Goal: Task Accomplishment & Management: Manage account settings

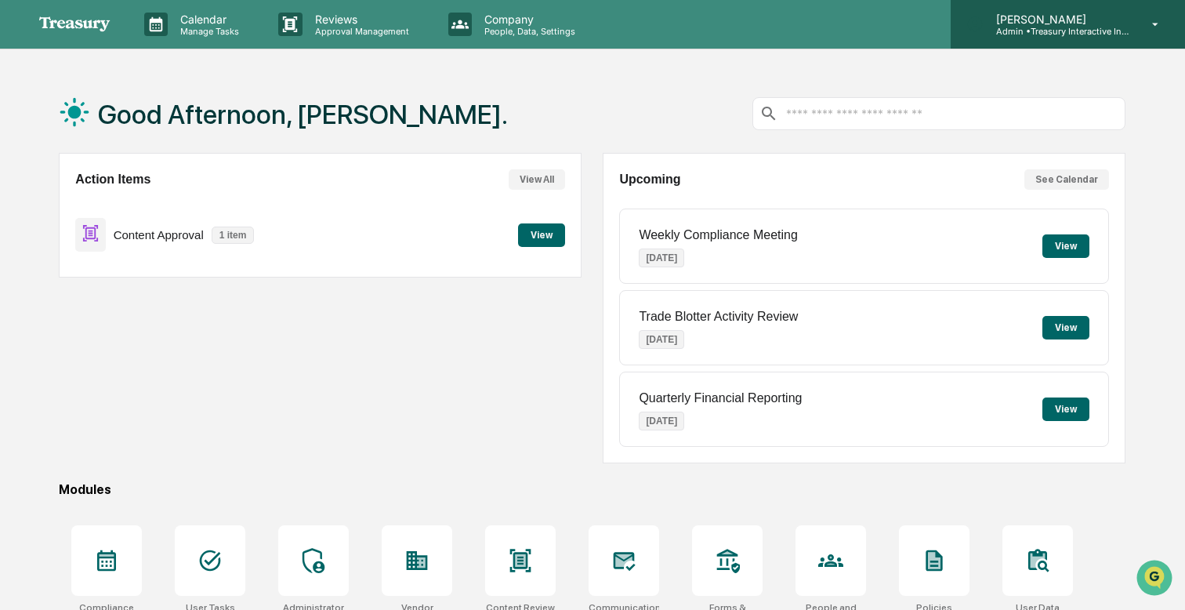
click at [1133, 9] on div "[PERSON_NAME] Admin • Treasury Interactive Investment Advisers LLC" at bounding box center [1068, 24] width 234 height 49
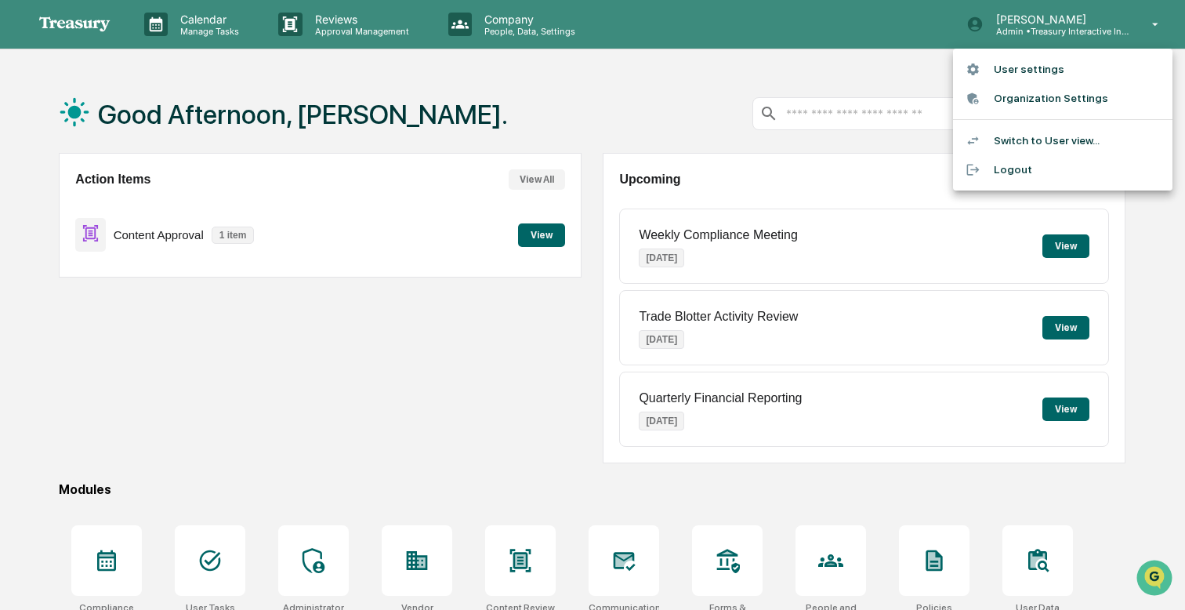
click at [1023, 131] on li "Switch to User view..." at bounding box center [1062, 140] width 219 height 29
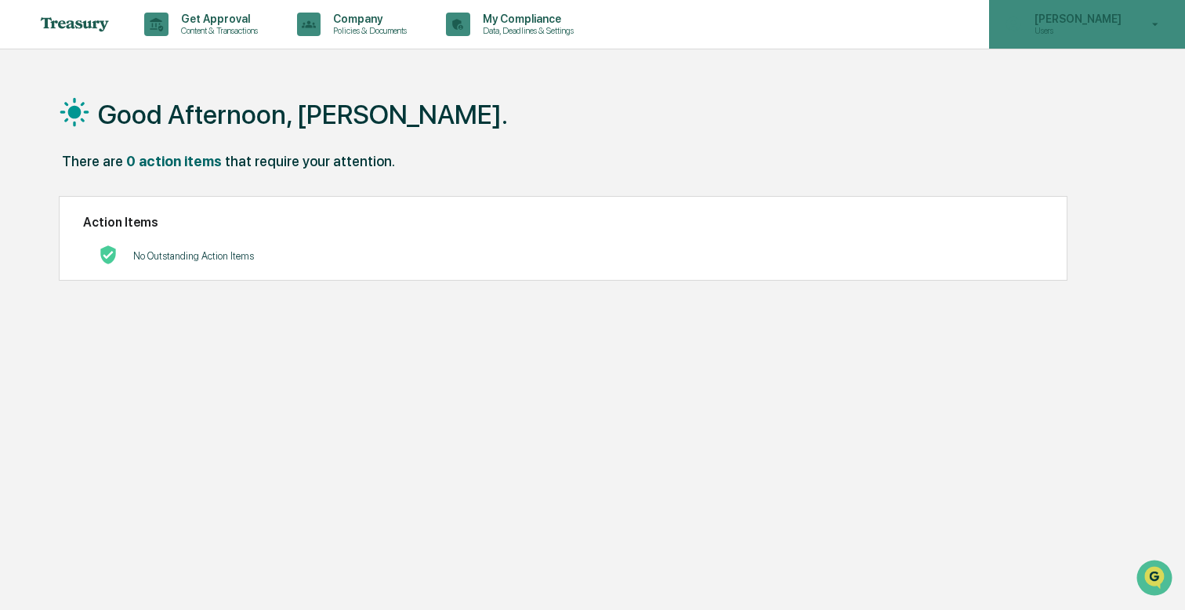
click at [1148, 24] on icon at bounding box center [1155, 24] width 27 height 15
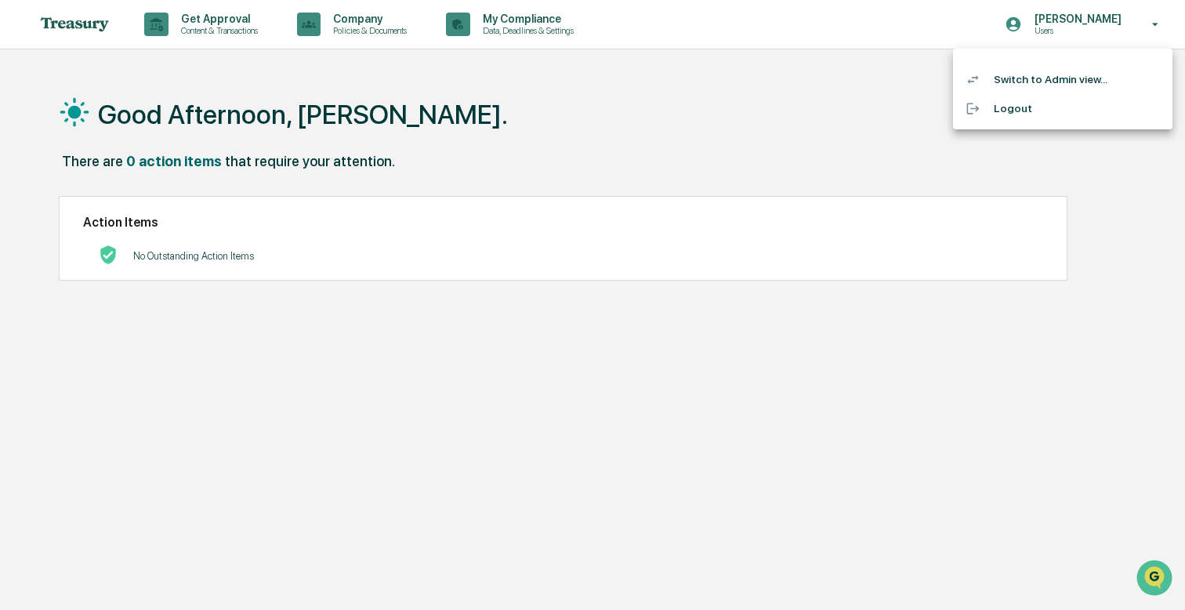
click at [715, 146] on div at bounding box center [592, 305] width 1185 height 610
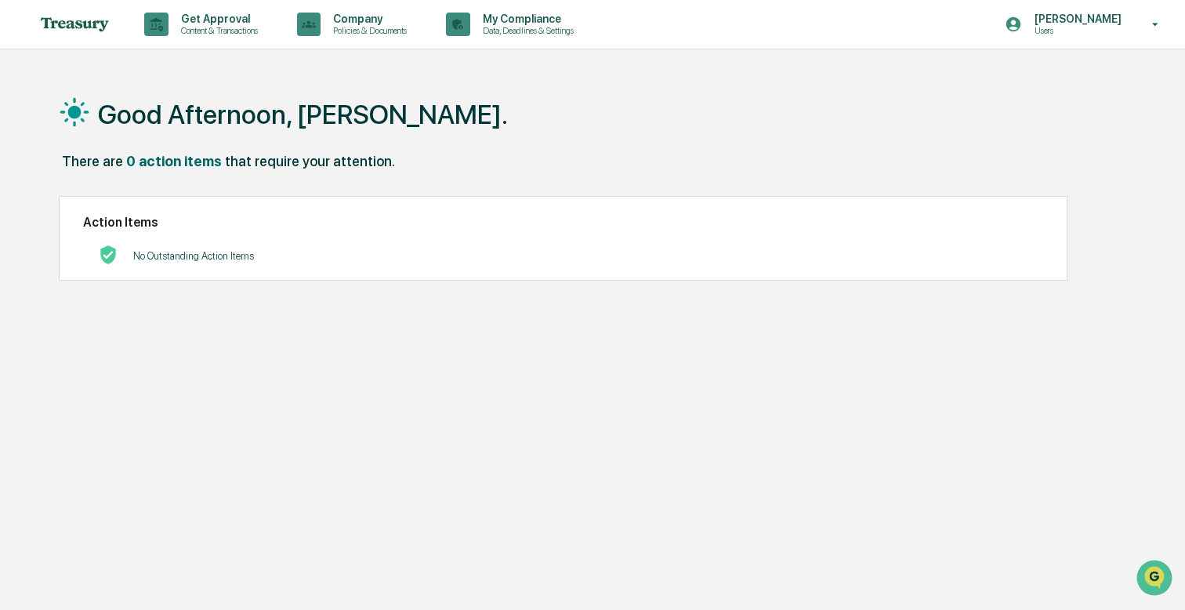
click at [218, 216] on h2 "Action Items" at bounding box center [563, 222] width 960 height 15
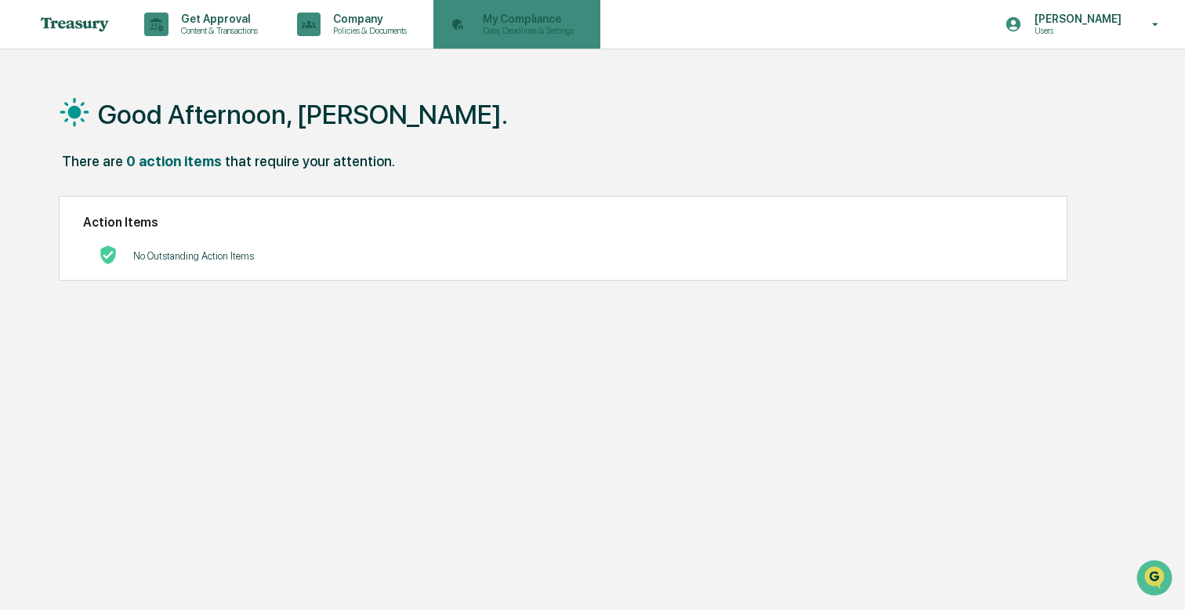
click at [562, 21] on p "My Compliance" at bounding box center [525, 19] width 111 height 13
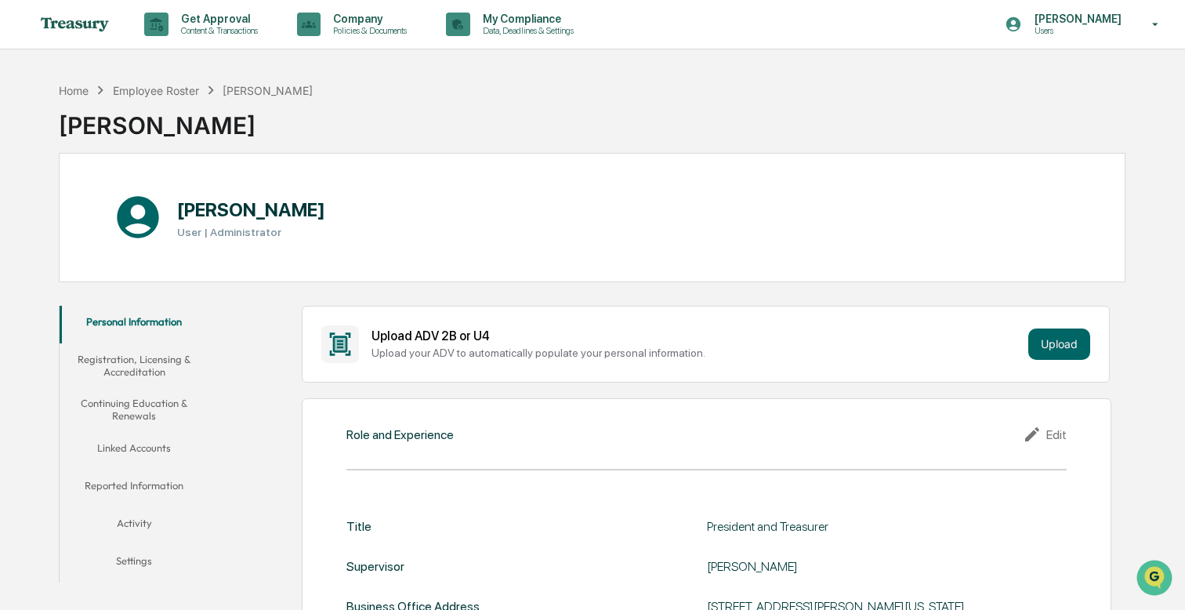
scroll to position [74, 0]
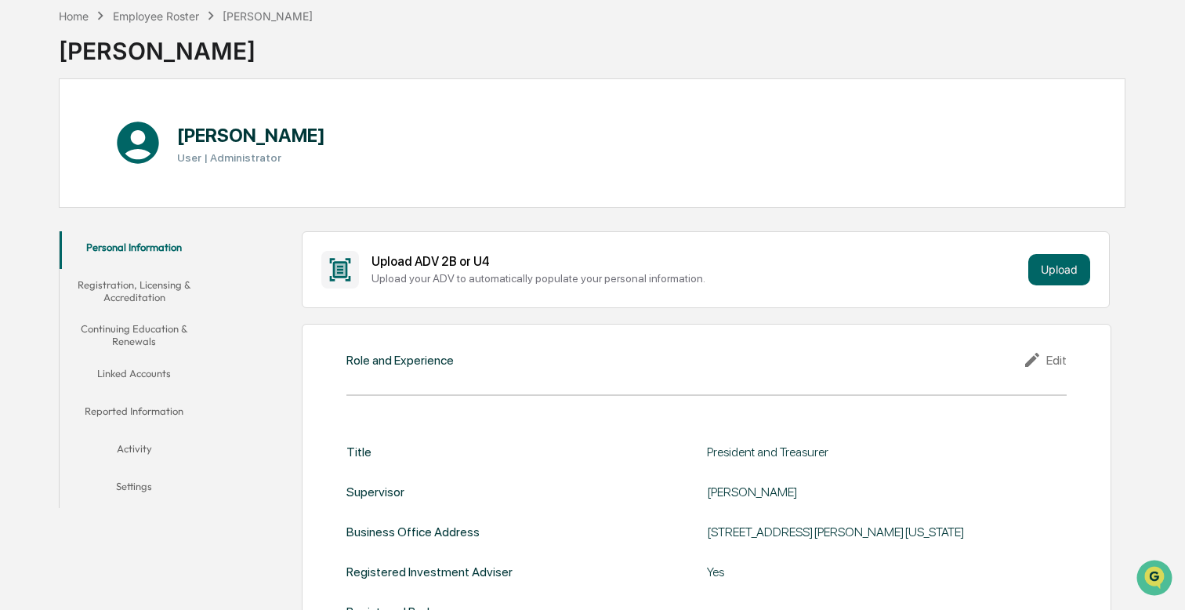
click at [1059, 358] on div "Edit" at bounding box center [1045, 359] width 44 height 19
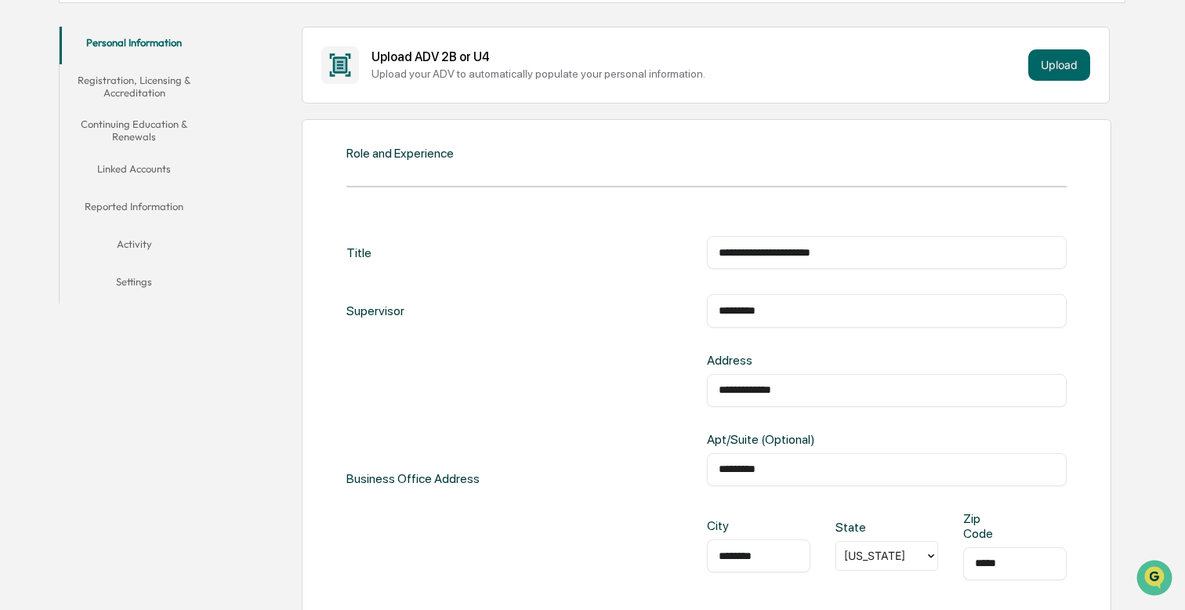
scroll to position [304, 0]
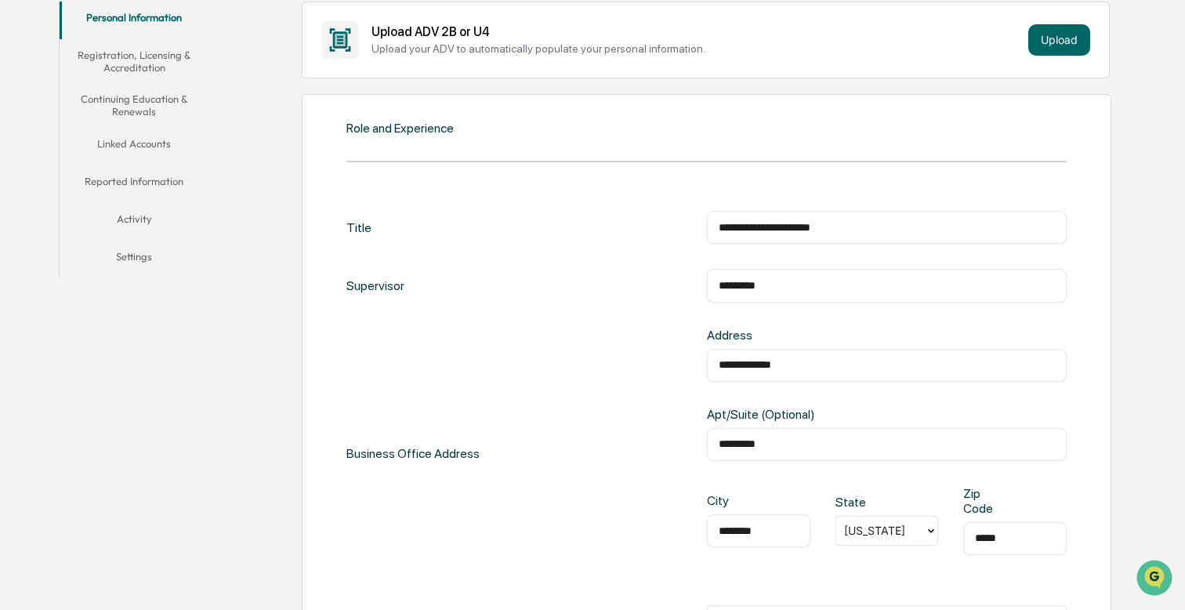
click at [756, 281] on input "*********" at bounding box center [887, 285] width 336 height 16
type input "*********"
click at [1015, 100] on div "**********" at bounding box center [707, 493] width 810 height 799
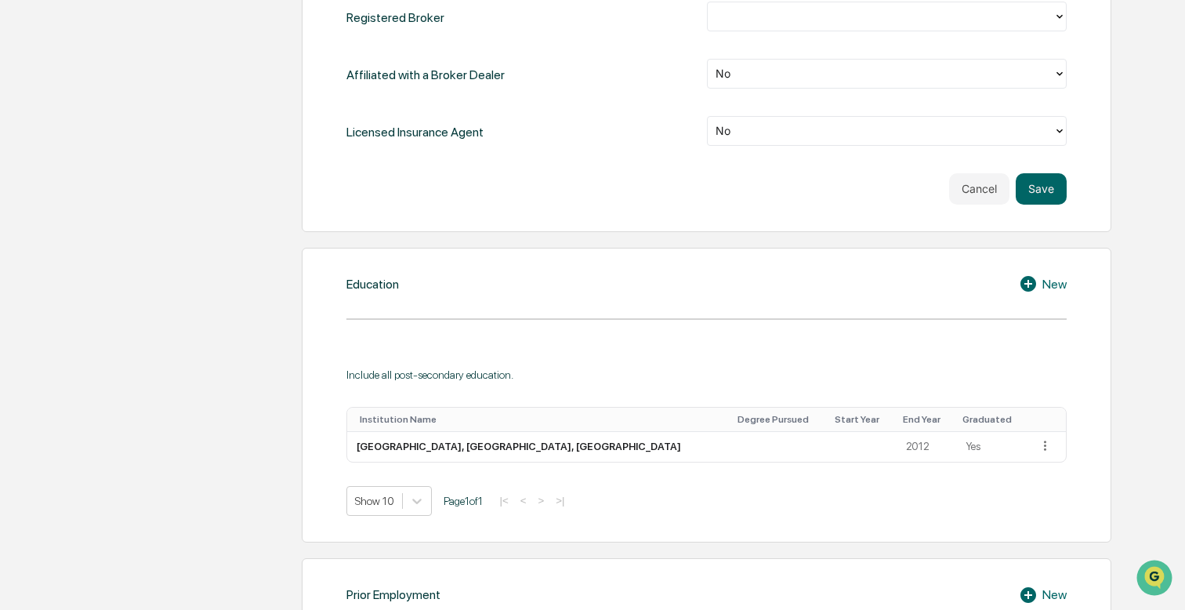
scroll to position [0, 0]
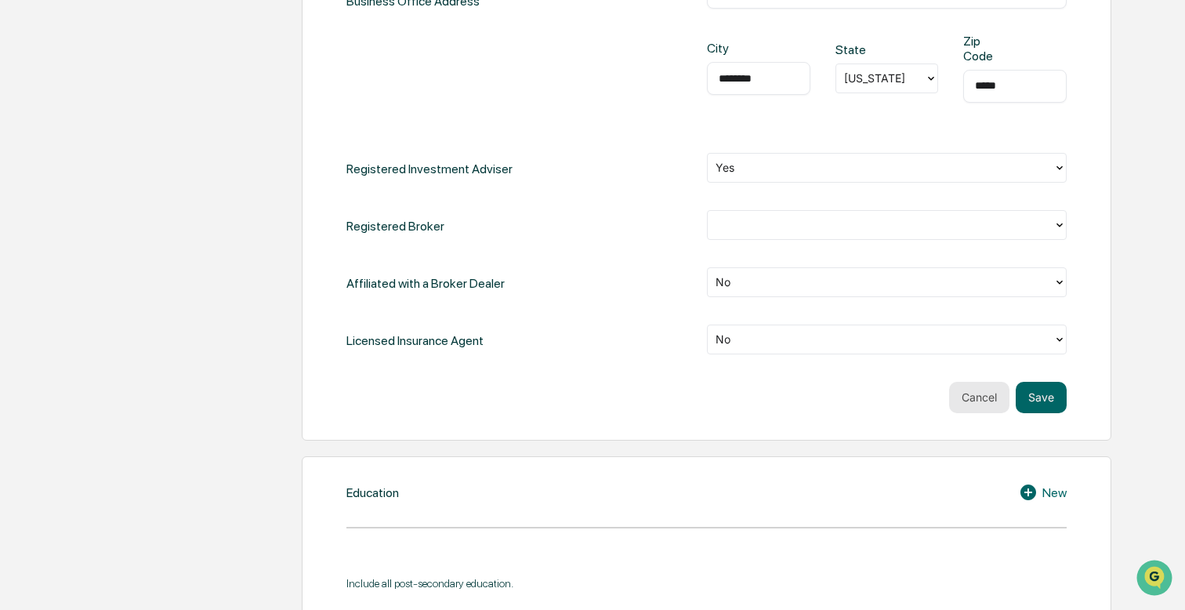
click at [992, 394] on button "Cancel" at bounding box center [979, 397] width 60 height 31
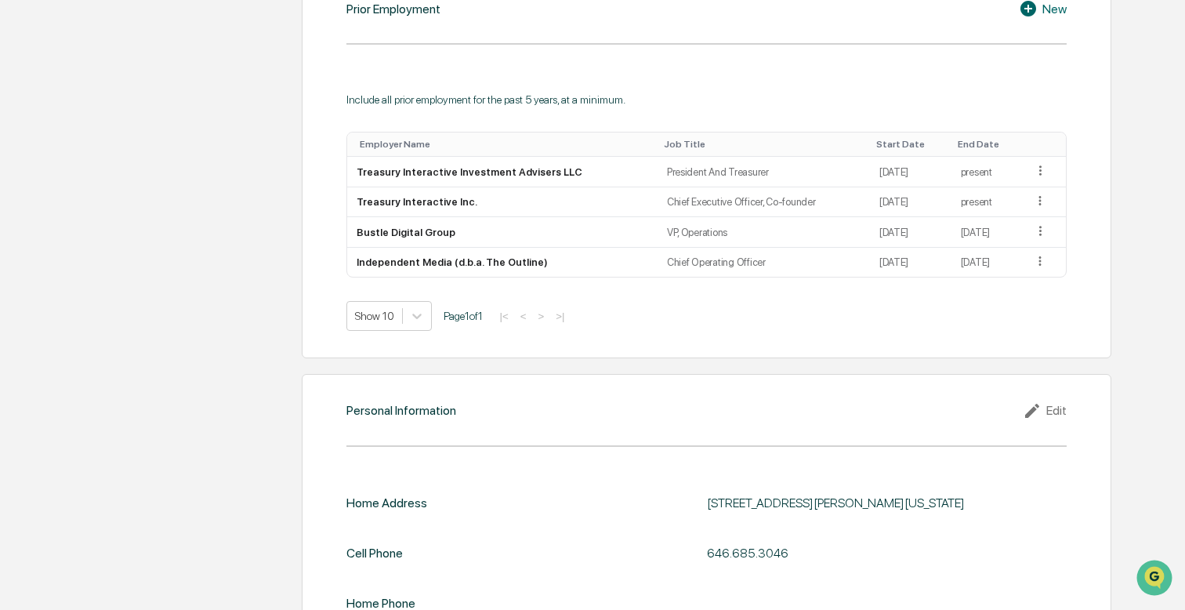
scroll to position [1236, 0]
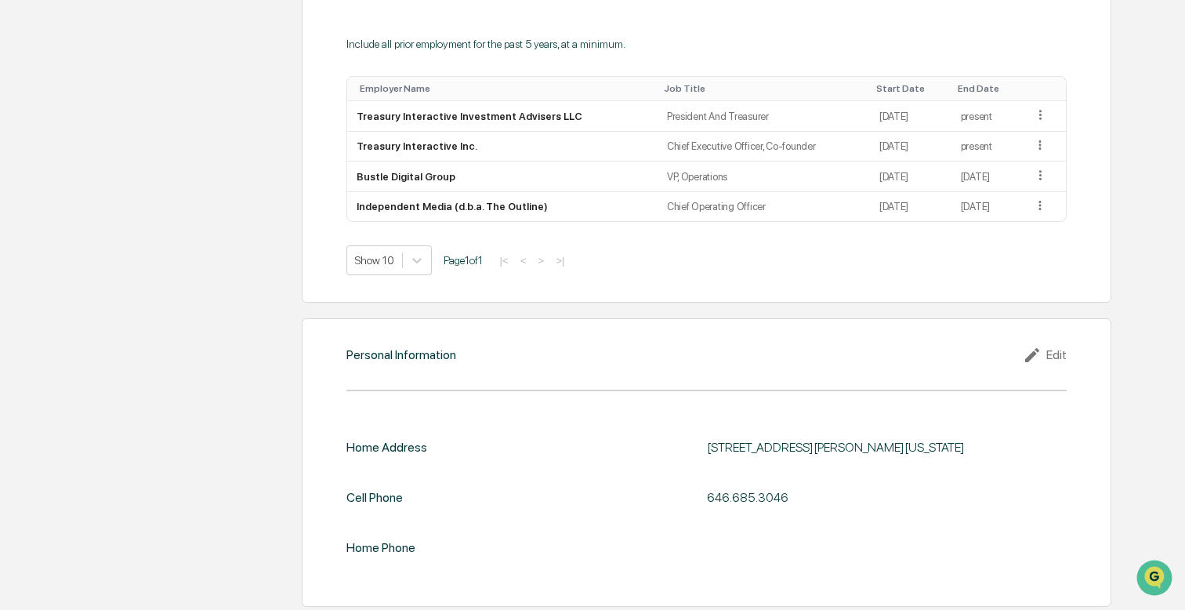
drag, startPoint x: 702, startPoint y: 494, endPoint x: 861, endPoint y: 484, distance: 159.5
click at [861, 484] on div "Cell Phone [PHONE_NUMBER]" at bounding box center [706, 497] width 720 height 35
click at [856, 484] on div "646.685.3046" at bounding box center [887, 497] width 360 height 35
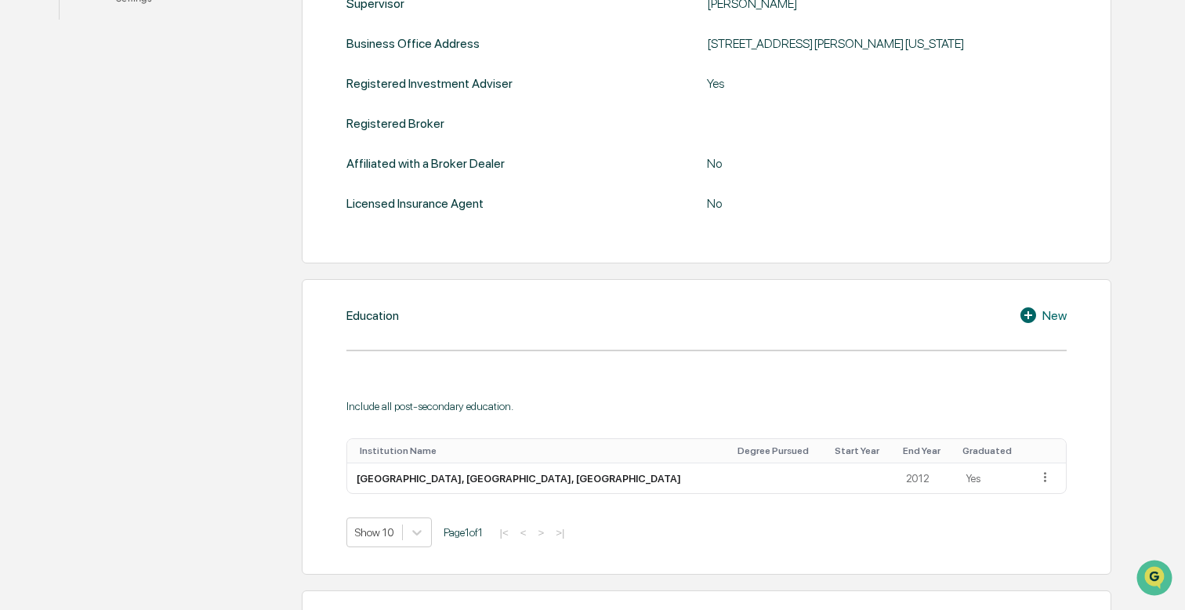
scroll to position [0, 0]
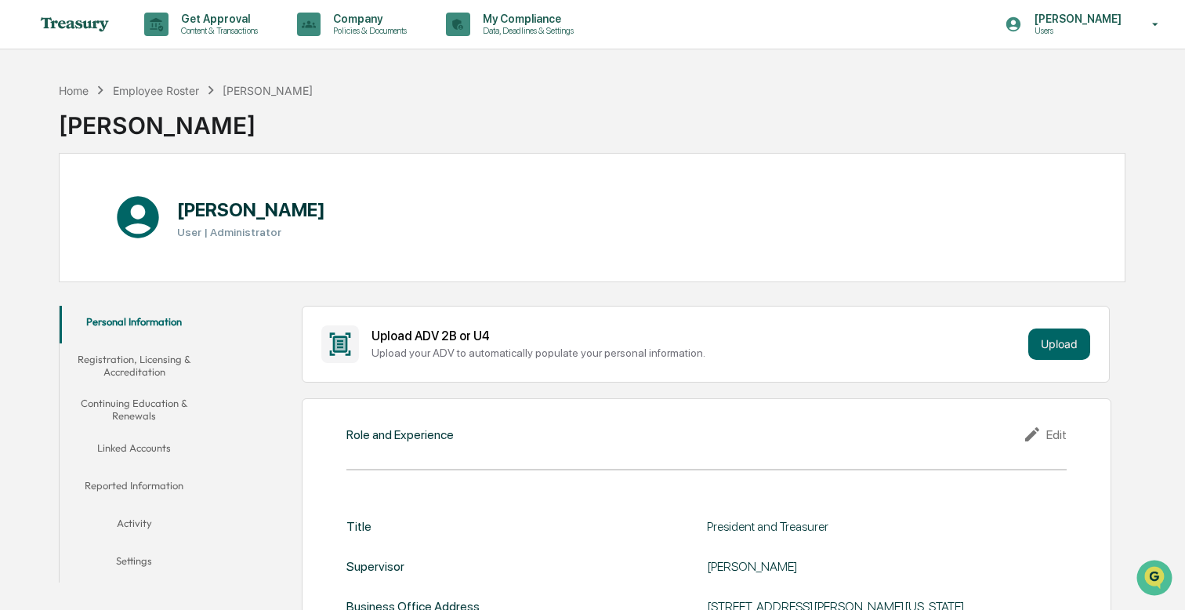
click at [136, 374] on button "Registration, Licensing & Accreditation" at bounding box center [134, 365] width 149 height 45
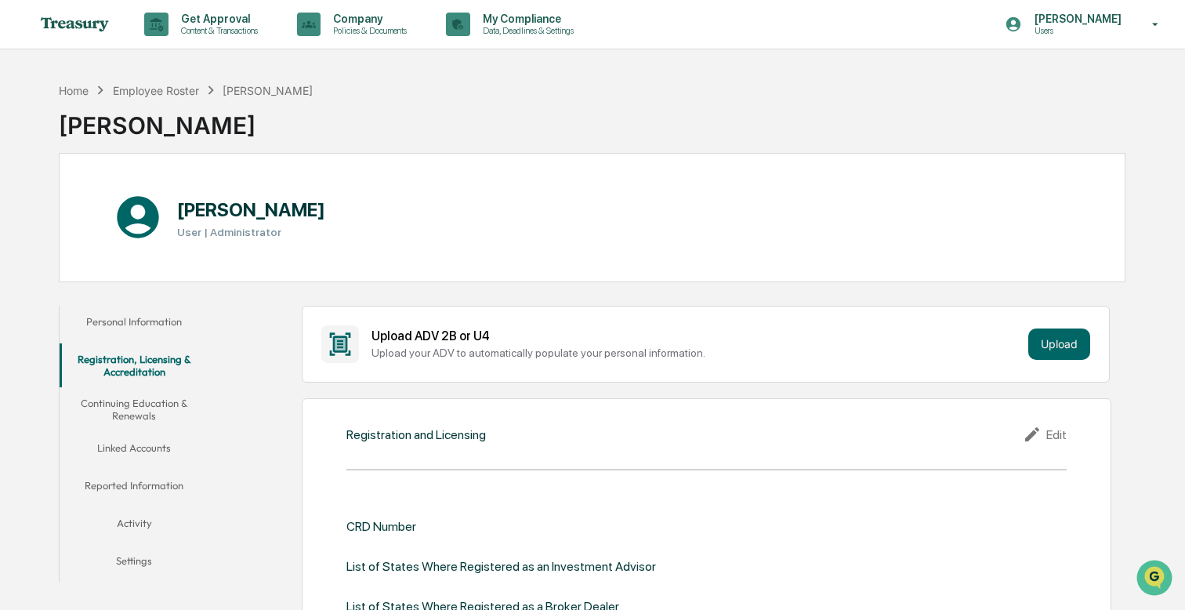
scroll to position [5, 0]
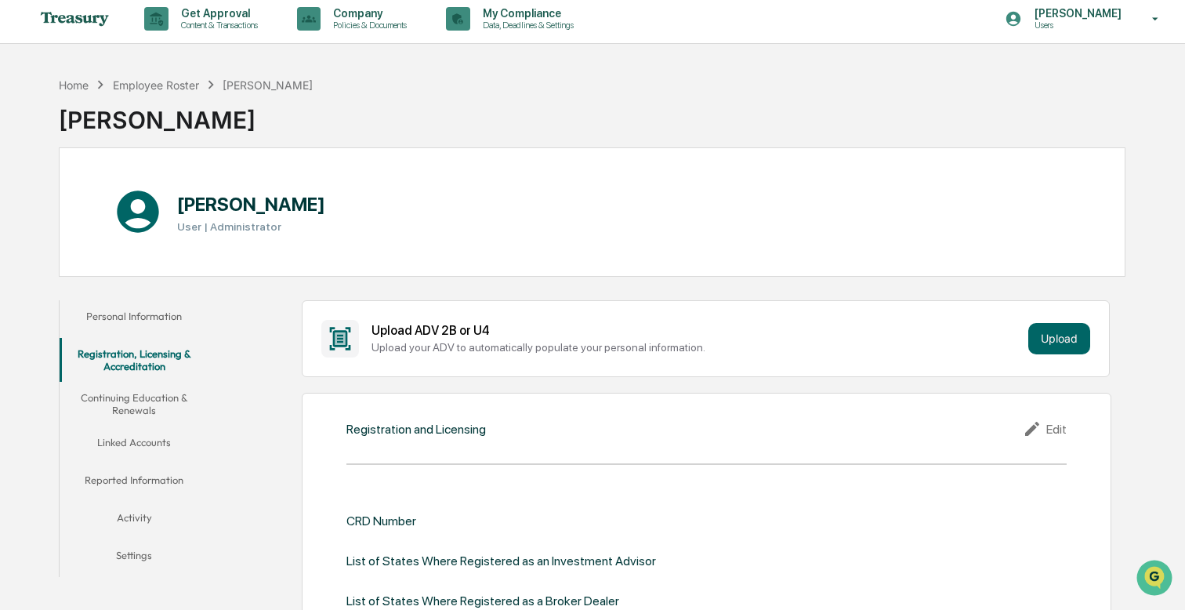
click at [129, 437] on button "Linked Accounts" at bounding box center [134, 445] width 149 height 38
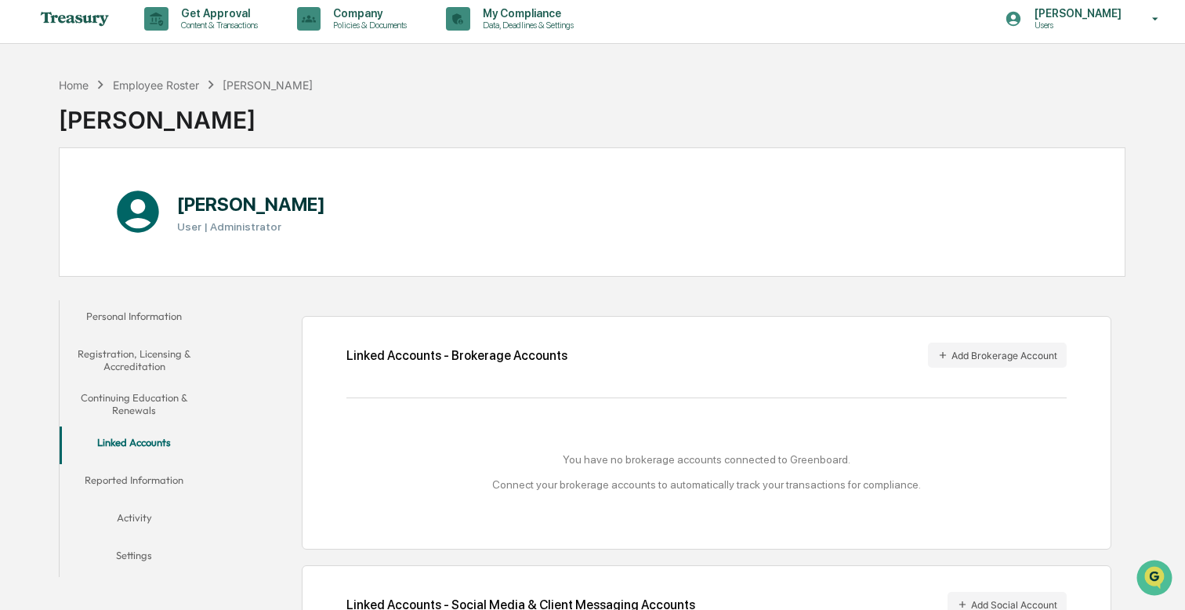
scroll to position [125, 0]
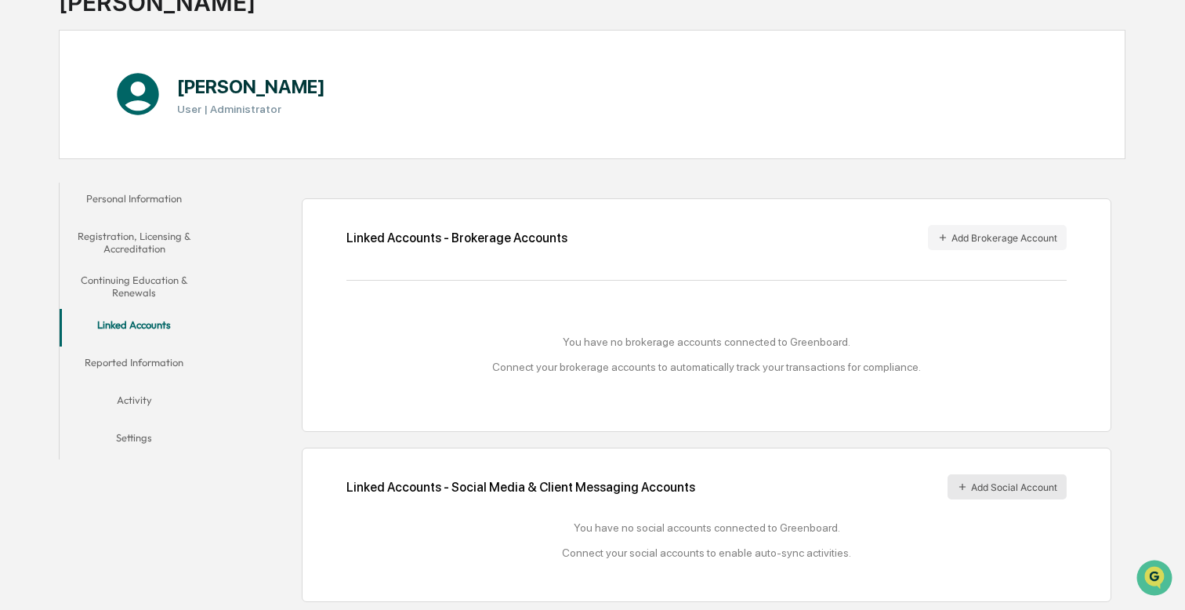
click at [1032, 482] on button "Add Social Account" at bounding box center [1007, 486] width 119 height 25
click at [988, 241] on button "Add Brokerage Account" at bounding box center [997, 237] width 139 height 25
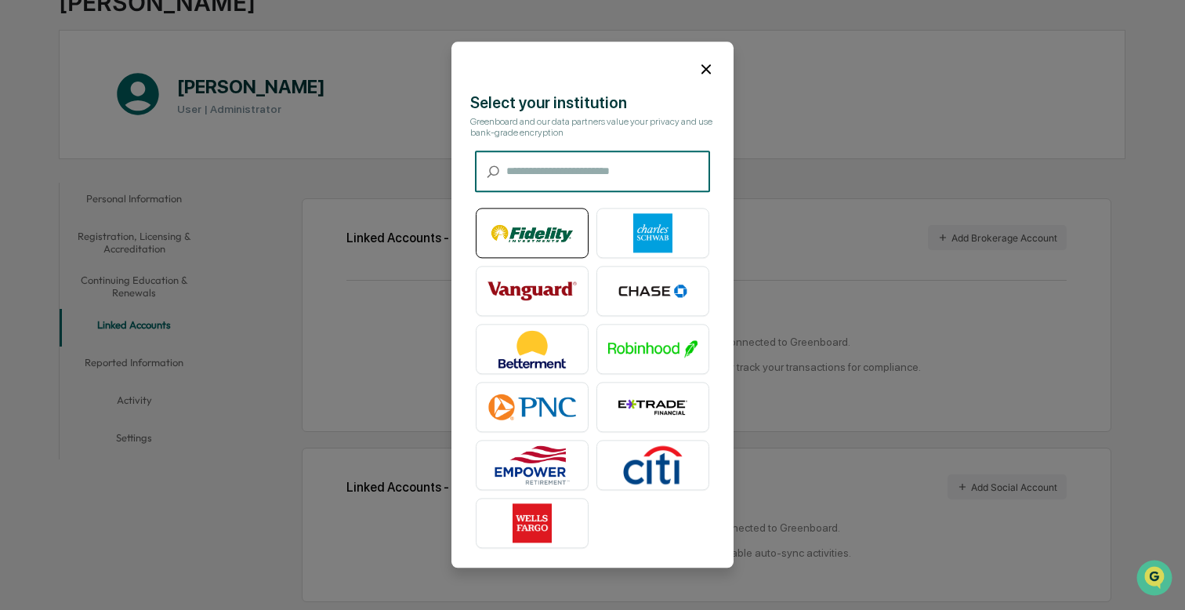
click at [503, 239] on img at bounding box center [532, 233] width 89 height 39
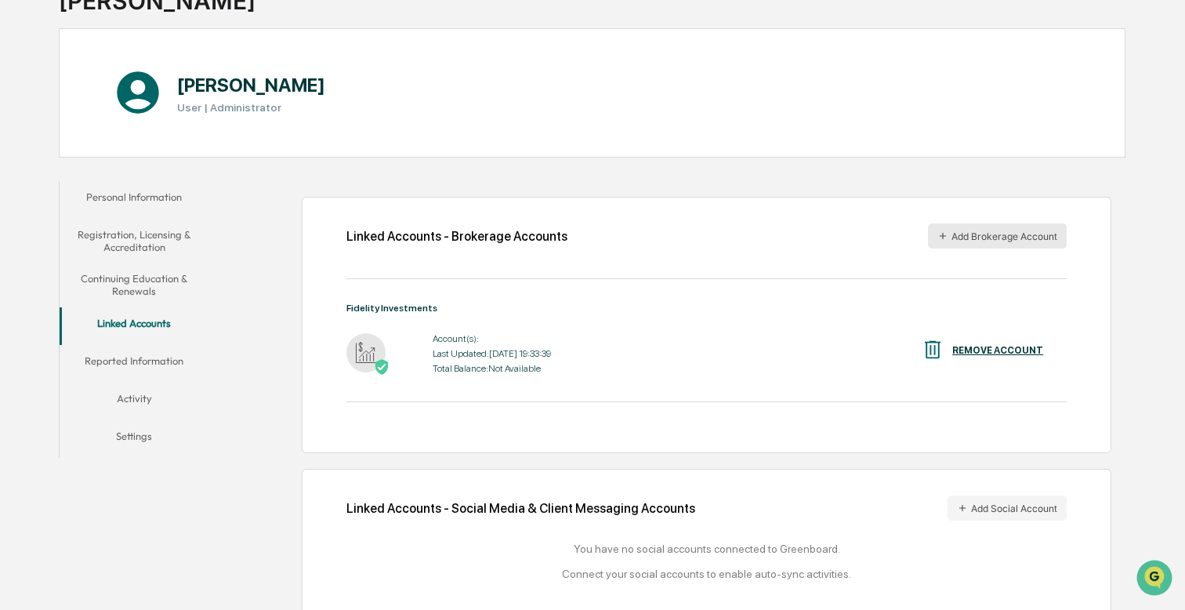
click at [975, 233] on button "Add Brokerage Account" at bounding box center [997, 235] width 139 height 25
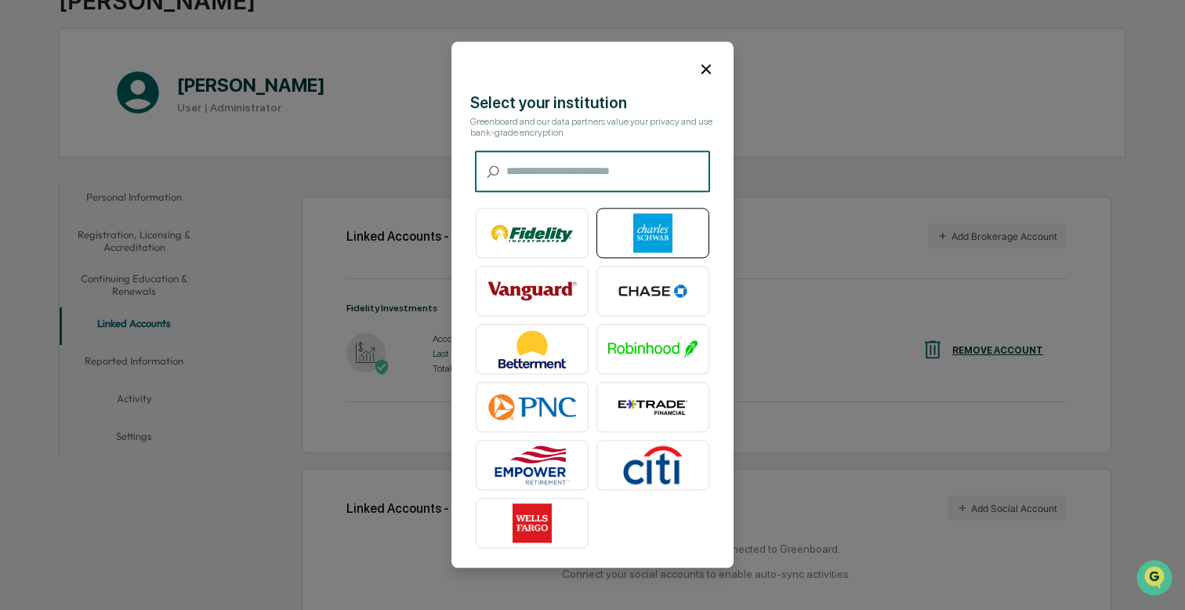
click at [662, 231] on img at bounding box center [652, 233] width 89 height 39
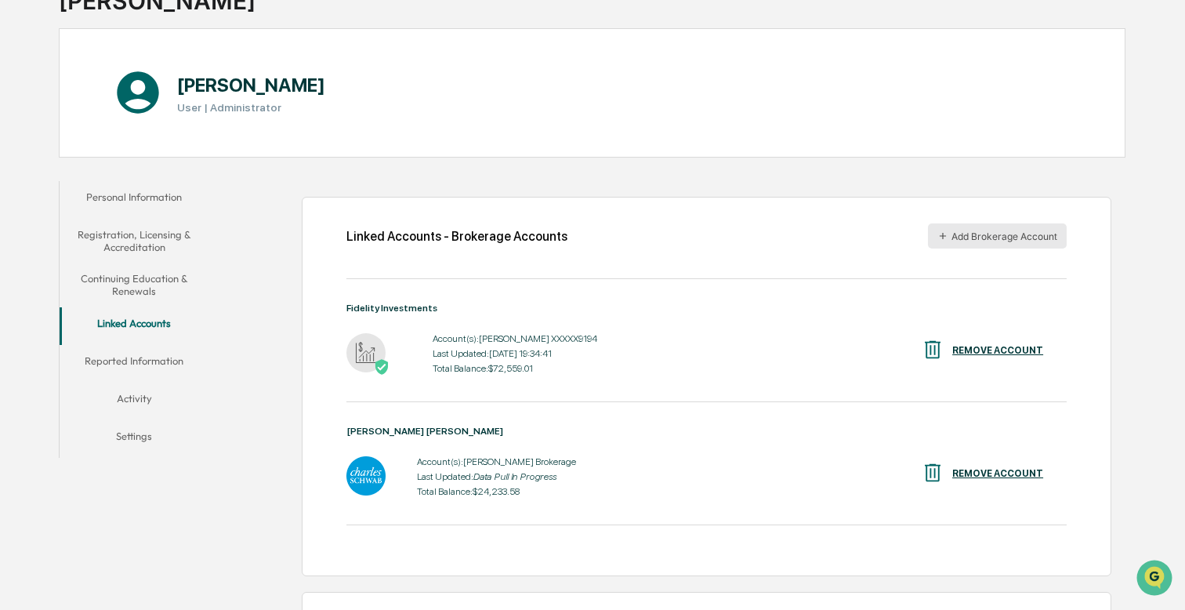
click at [990, 234] on button "Add Brokerage Account" at bounding box center [997, 235] width 139 height 25
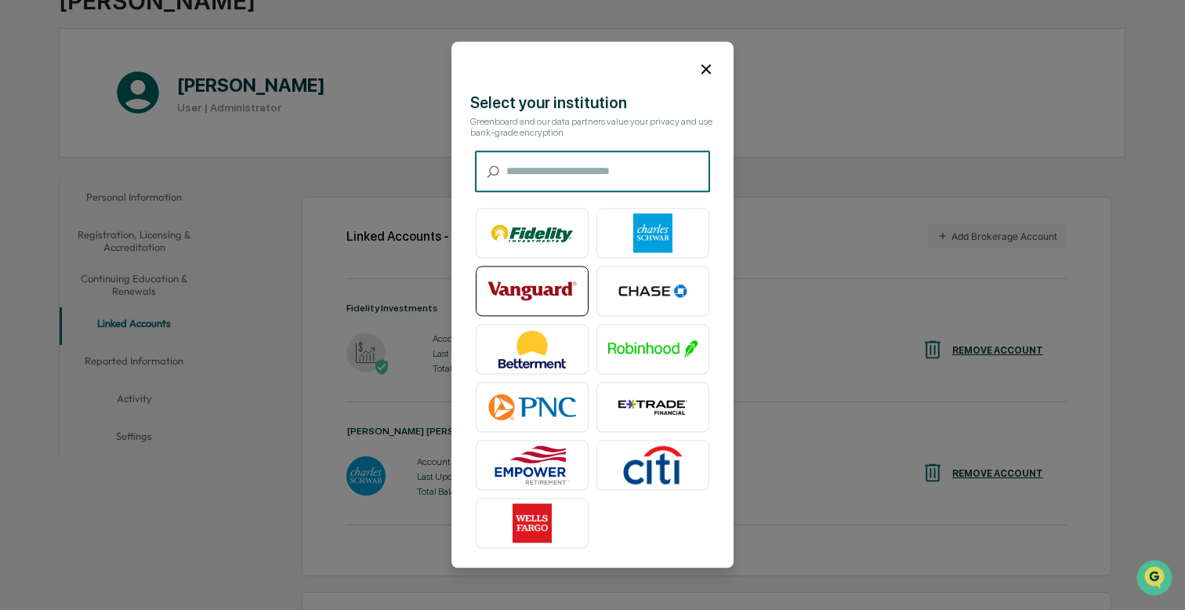
click at [524, 285] on img at bounding box center [532, 291] width 89 height 39
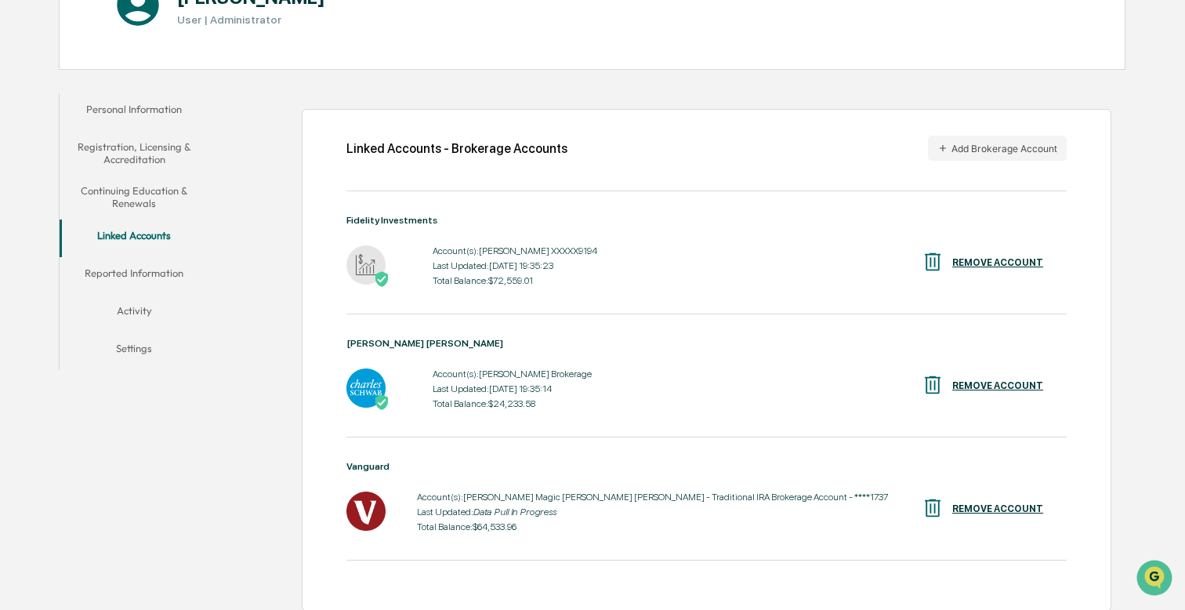
scroll to position [215, 0]
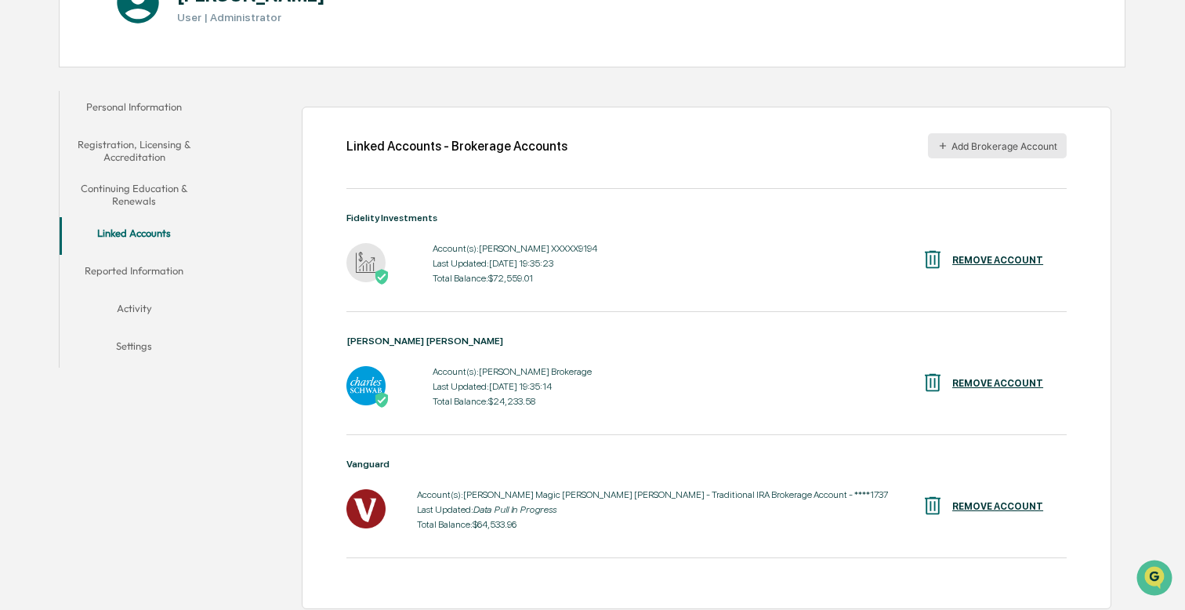
click at [967, 144] on button "Add Brokerage Account" at bounding box center [997, 145] width 139 height 25
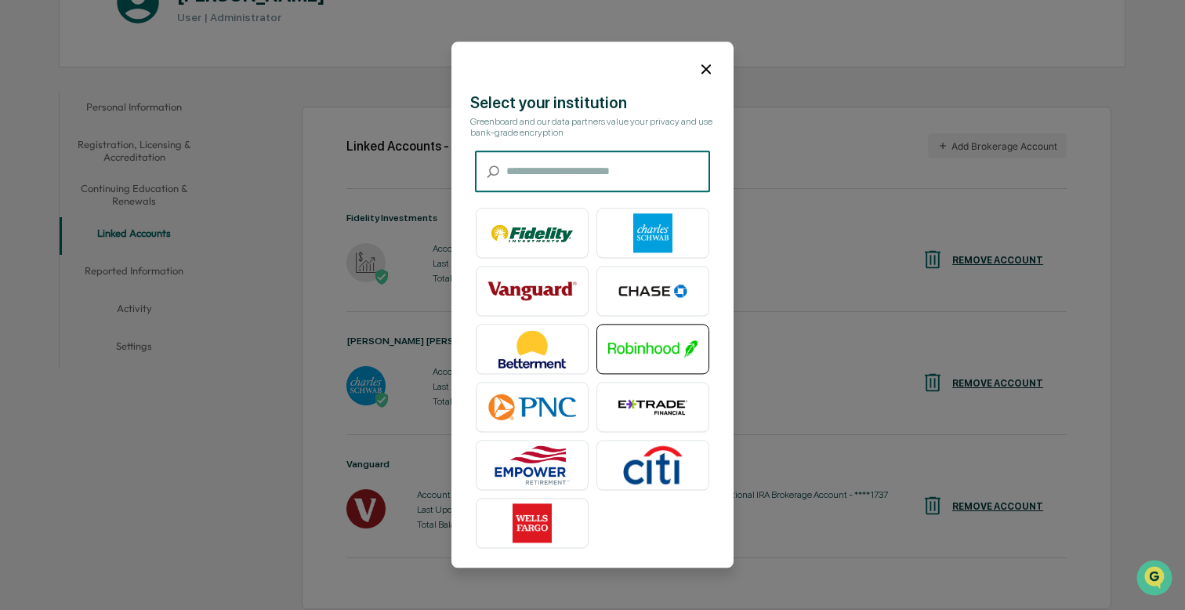
click at [657, 342] on img at bounding box center [652, 349] width 89 height 39
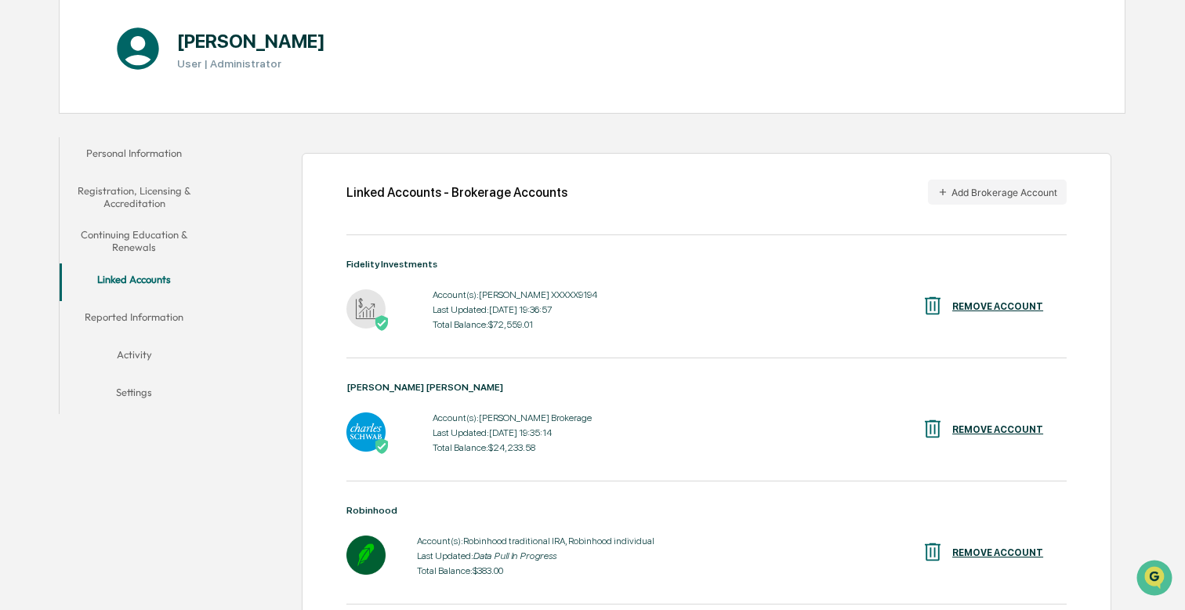
scroll to position [161, 0]
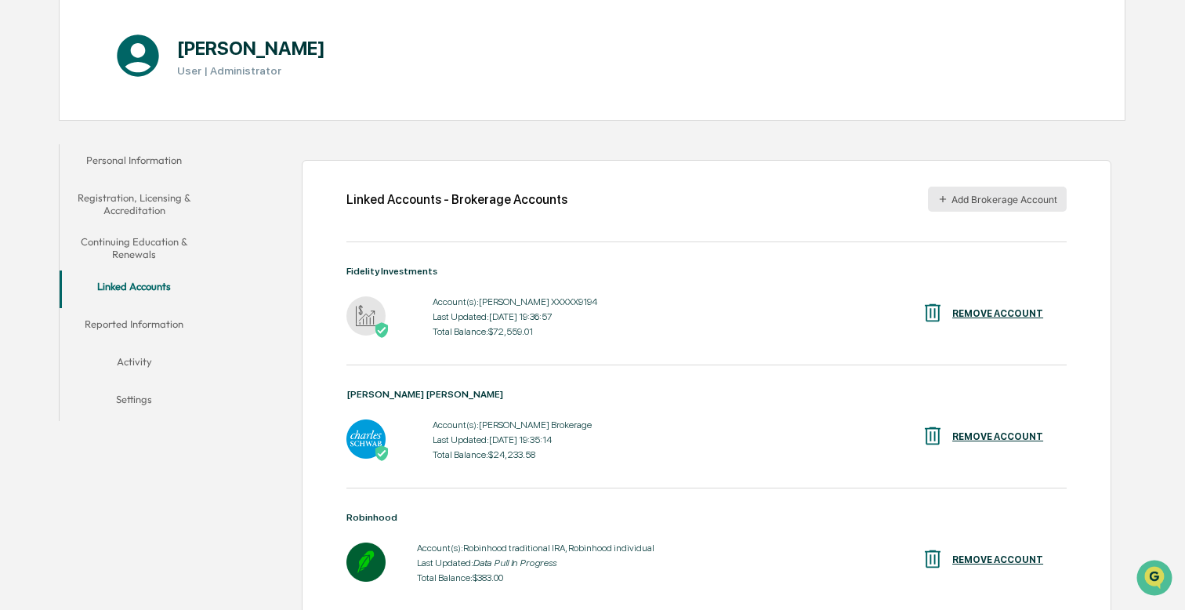
click at [977, 207] on button "Add Brokerage Account" at bounding box center [997, 199] width 139 height 25
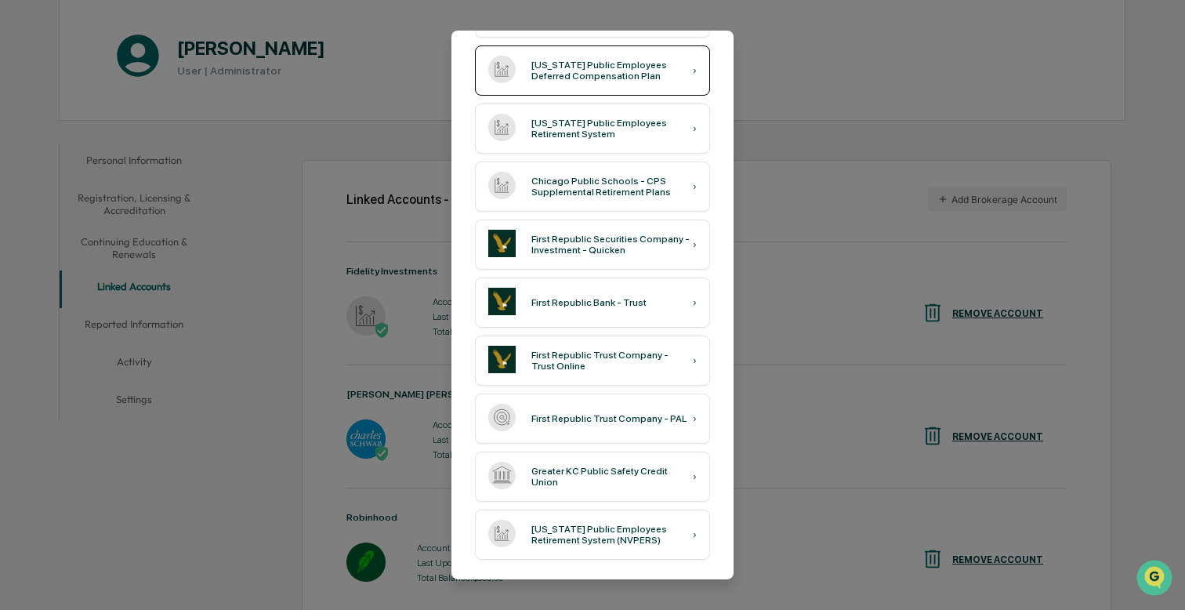
scroll to position [0, 0]
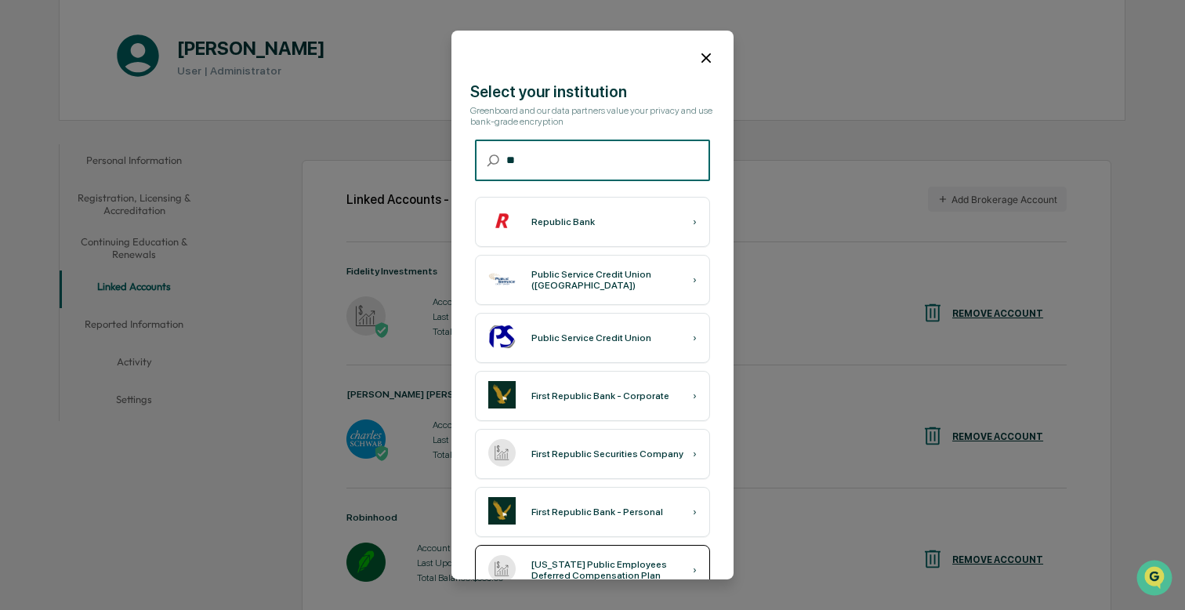
type input "*"
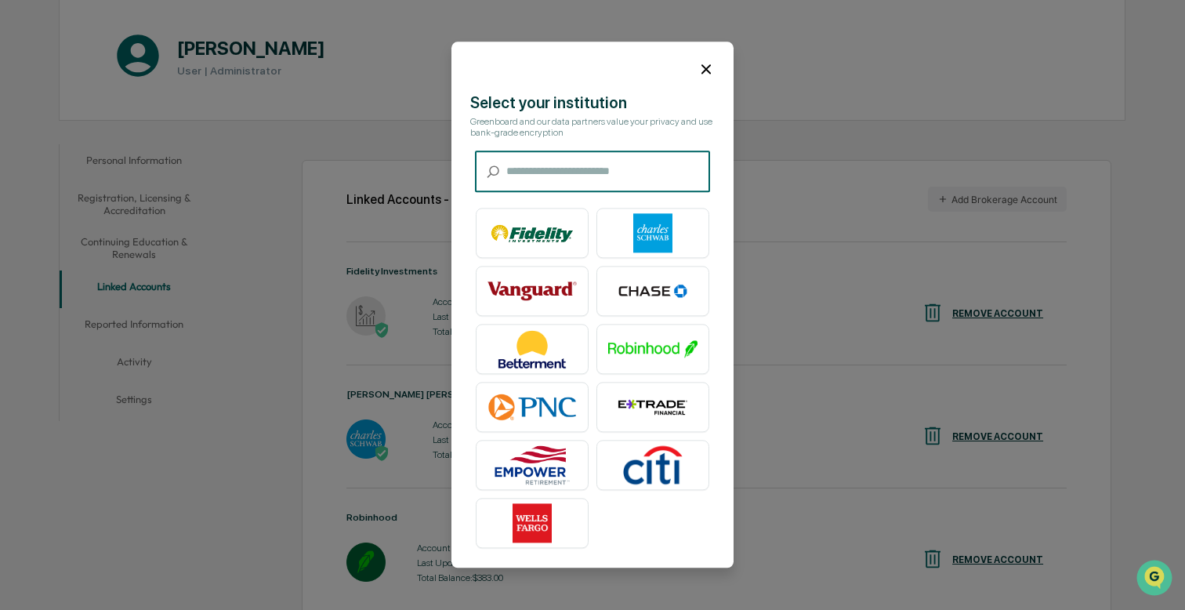
click at [542, 184] on input "text" at bounding box center [608, 172] width 204 height 42
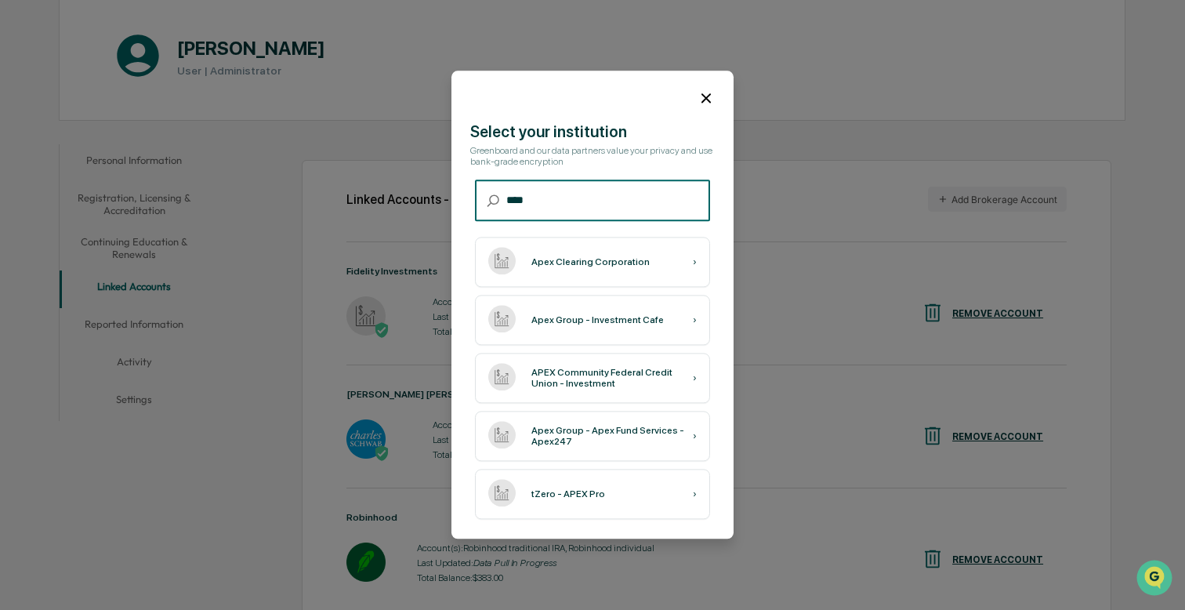
type input "****"
click at [704, 98] on icon at bounding box center [706, 97] width 17 height 17
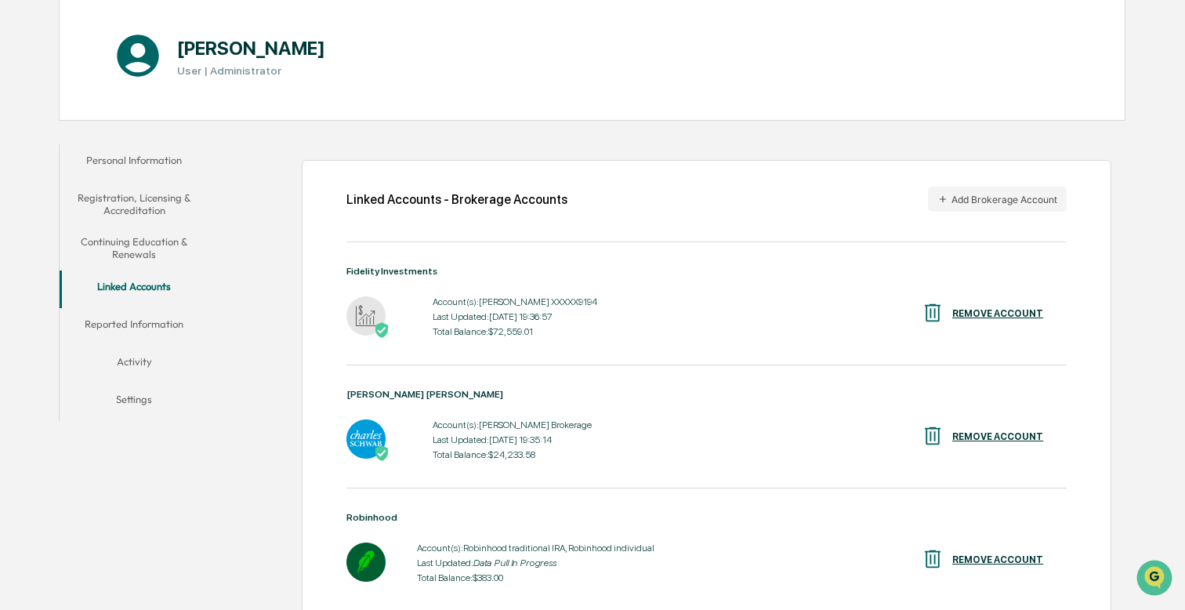
click at [682, 197] on div "Linked Accounts - Brokerage Accounts Add Brokerage Account" at bounding box center [706, 199] width 720 height 25
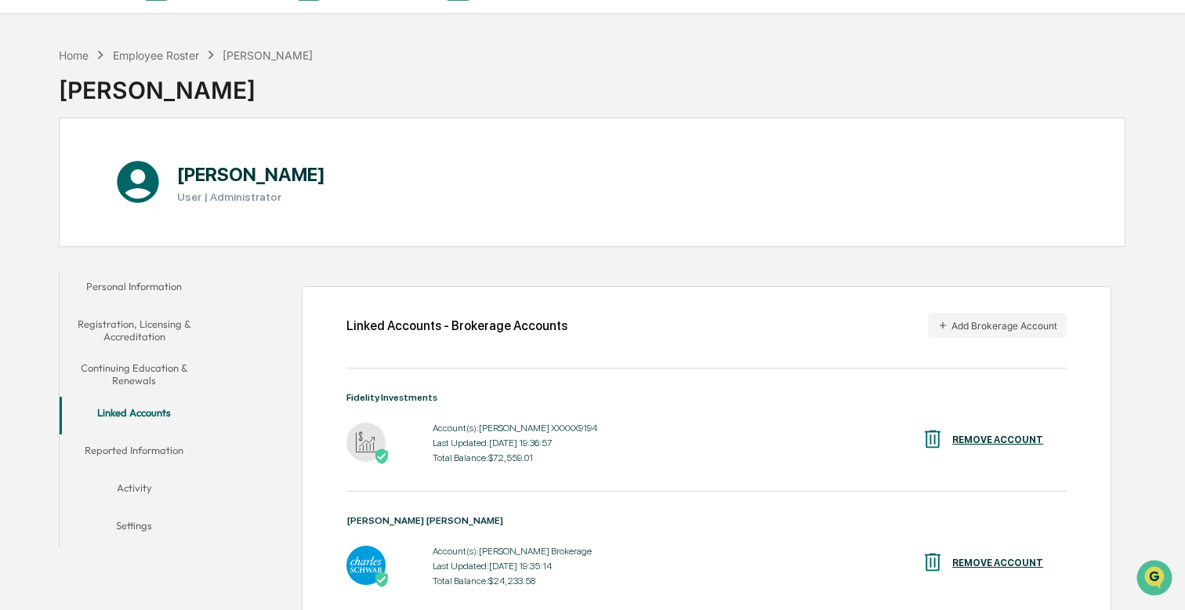
scroll to position [13, 0]
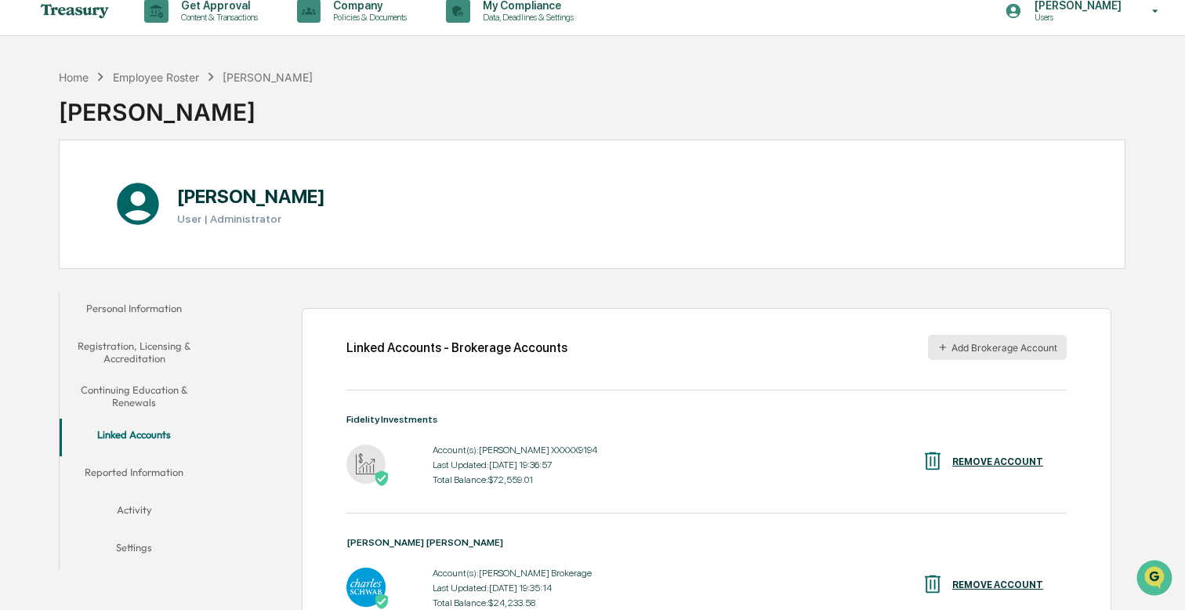
click at [981, 341] on button "Add Brokerage Account" at bounding box center [997, 347] width 139 height 25
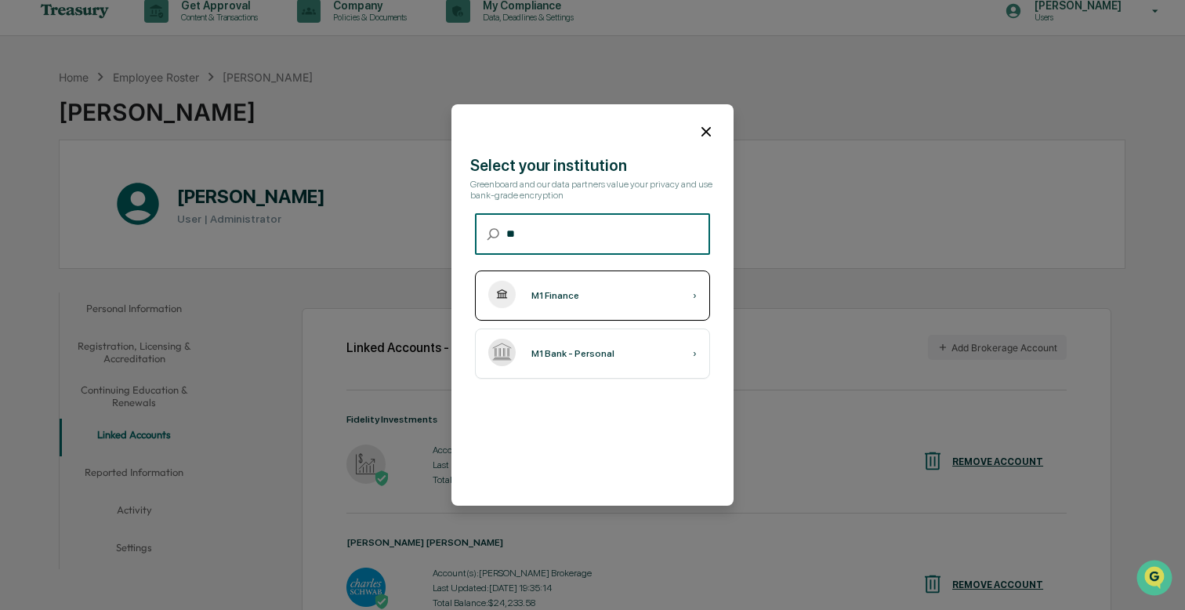
type input "**"
click at [589, 303] on div "M1 Finance ›" at bounding box center [592, 295] width 235 height 50
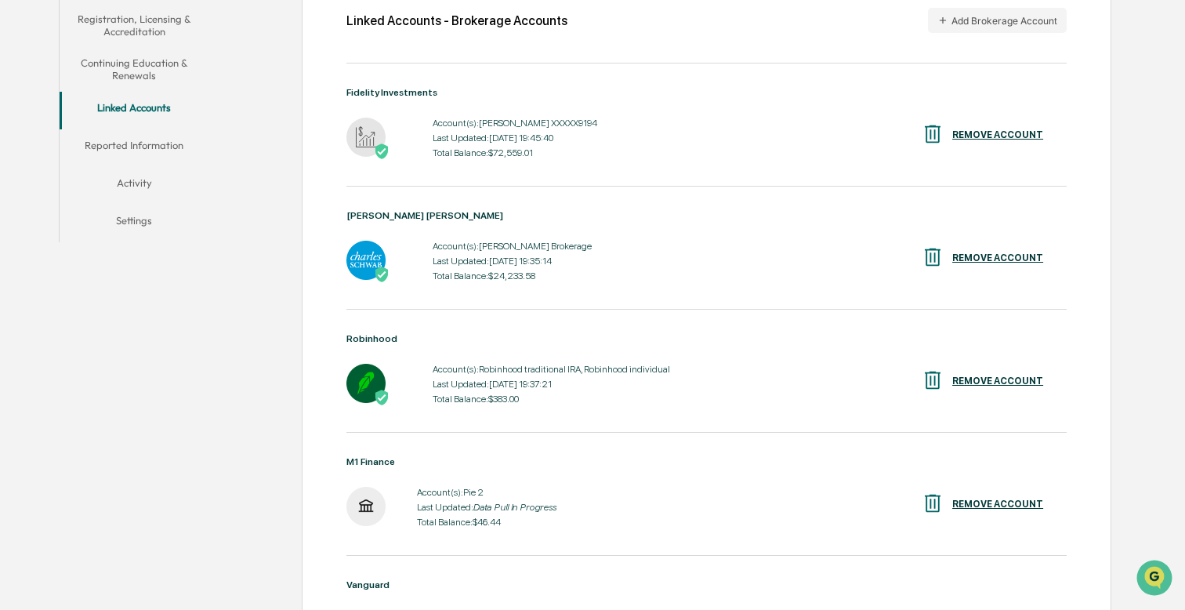
scroll to position [276, 0]
